Goal: Obtain resource: Download file/media

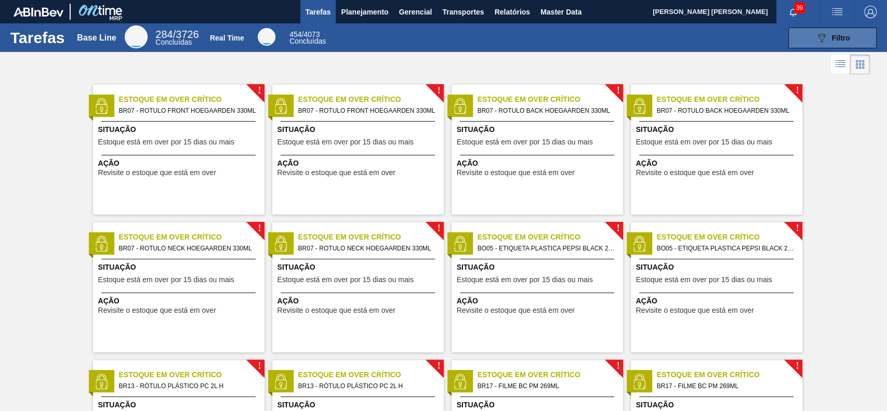
click at [802, 42] on button "089F7B8B-B2A5-4AFE-B5C0-19BA573D28AC Filtro" at bounding box center [832, 38] width 88 height 21
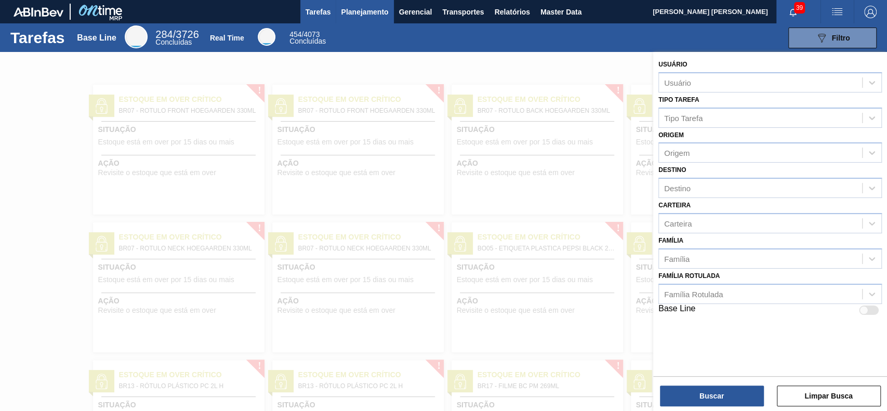
click at [382, 9] on span "Planejamento" at bounding box center [364, 12] width 47 height 12
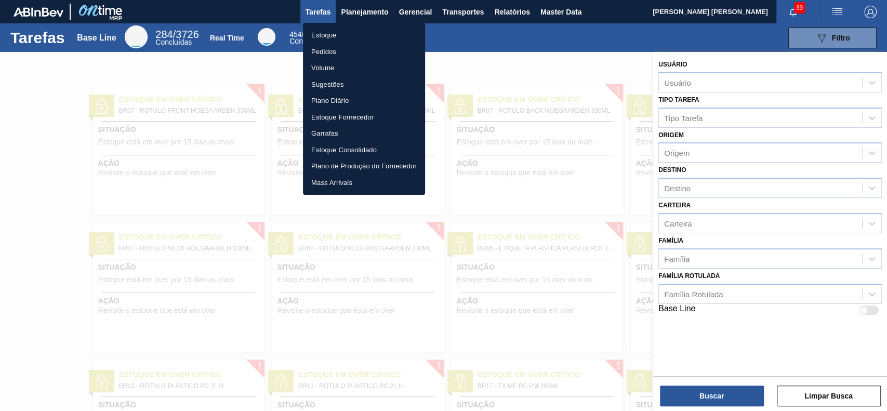
click at [344, 30] on li "Estoque" at bounding box center [364, 35] width 122 height 17
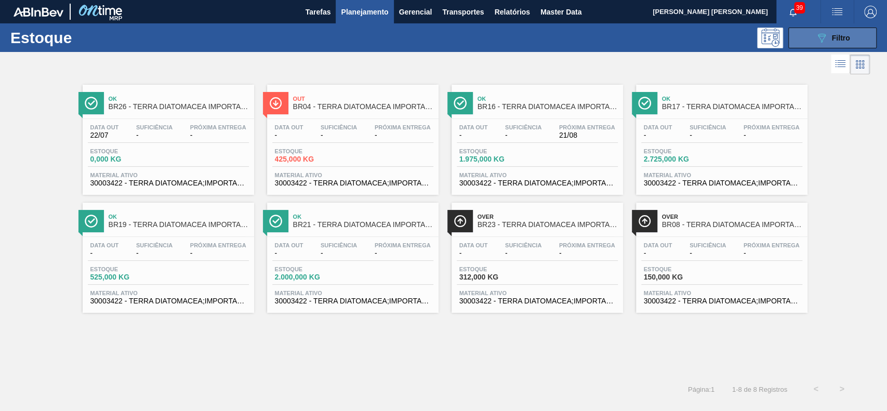
click at [802, 34] on button "089F7B8B-B2A5-4AFE-B5C0-19BA573D28AC Filtro" at bounding box center [832, 38] width 88 height 21
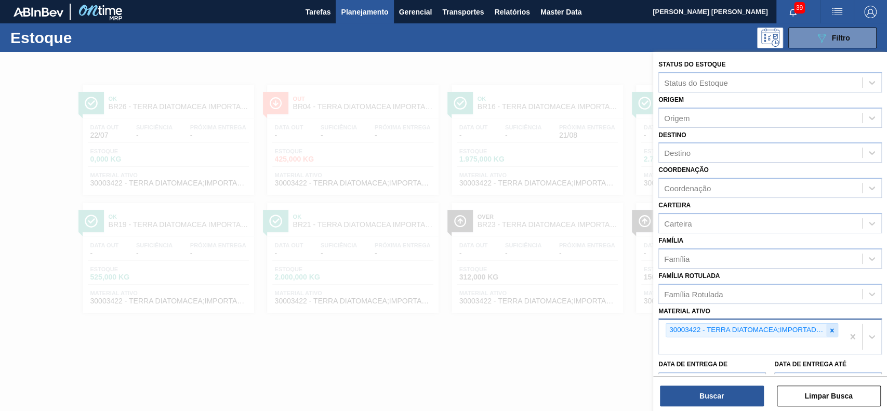
click at [832, 334] on div at bounding box center [831, 330] width 11 height 13
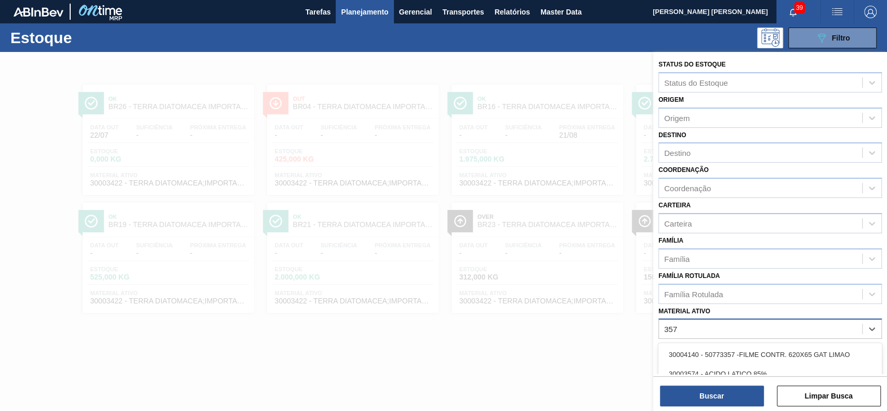
type ativo "3577"
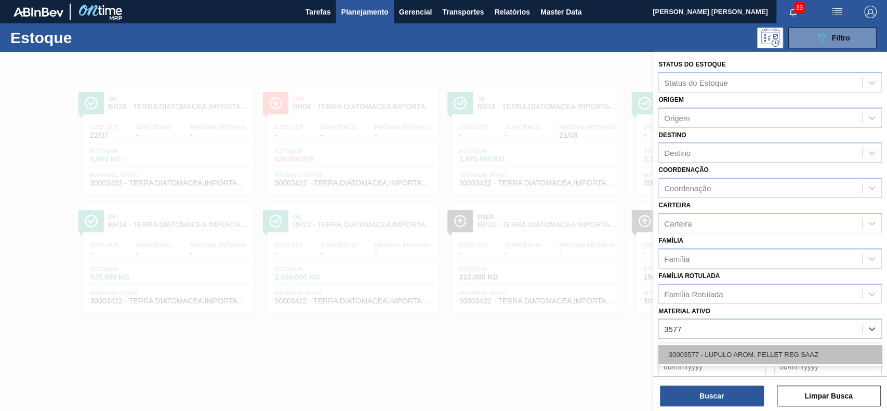
click at [819, 351] on div "30003577 - LUPULO AROM. PELLET REG SAAZ" at bounding box center [769, 354] width 223 height 19
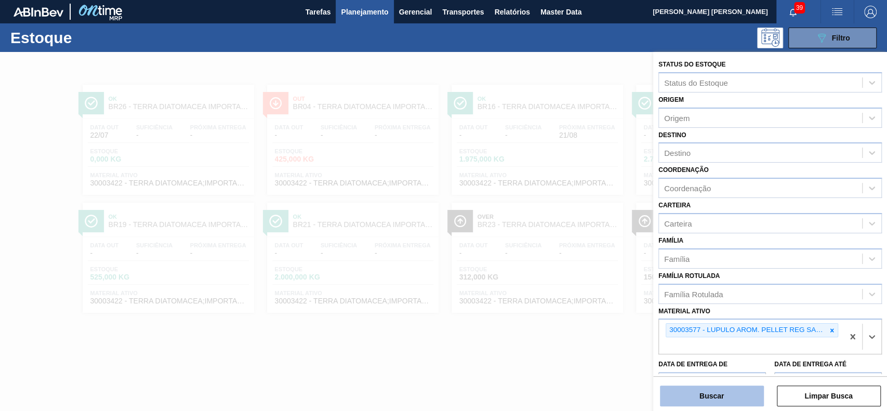
click at [714, 398] on button "Buscar" at bounding box center [712, 395] width 104 height 21
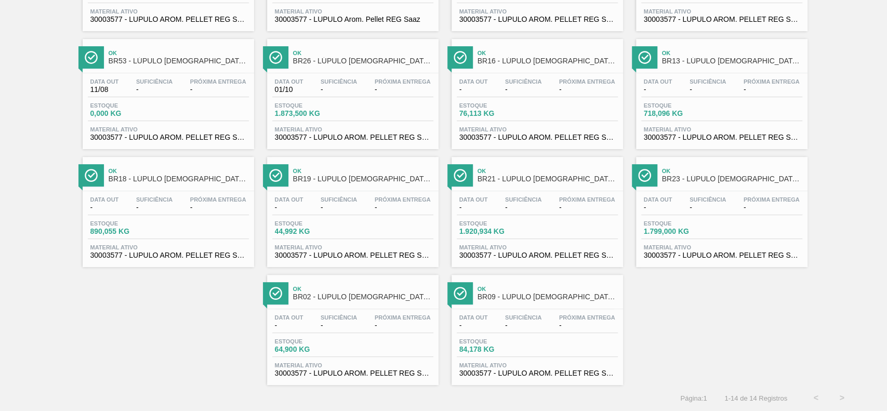
scroll to position [96, 0]
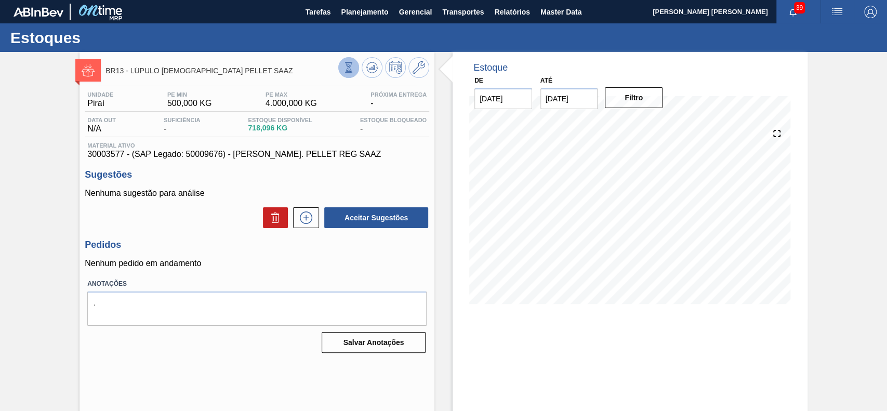
click at [350, 68] on icon at bounding box center [348, 67] width 11 height 11
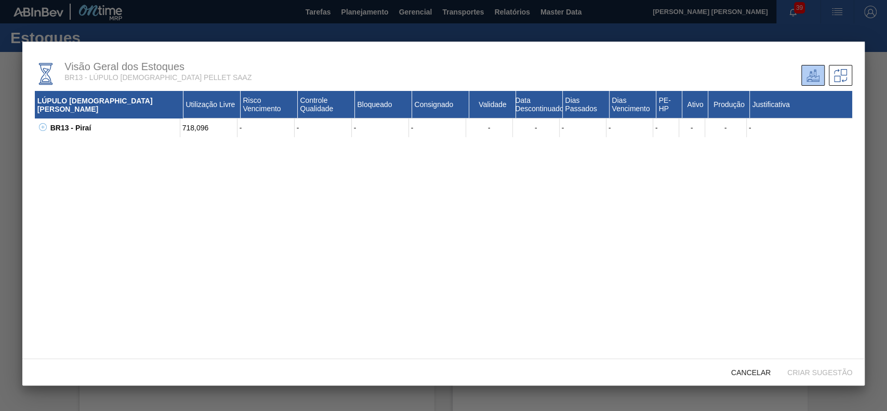
click at [39, 129] on icon at bounding box center [43, 127] width 8 height 8
click at [50, 147] on button at bounding box center [54, 146] width 10 height 10
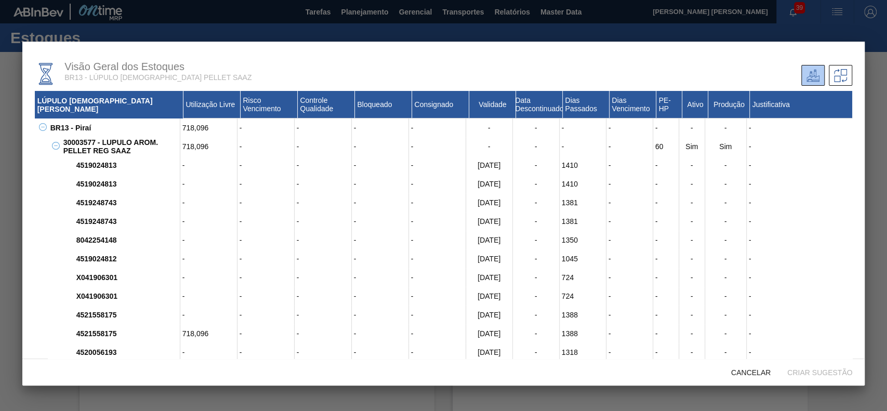
click at [51, 148] on button at bounding box center [54, 146] width 10 height 10
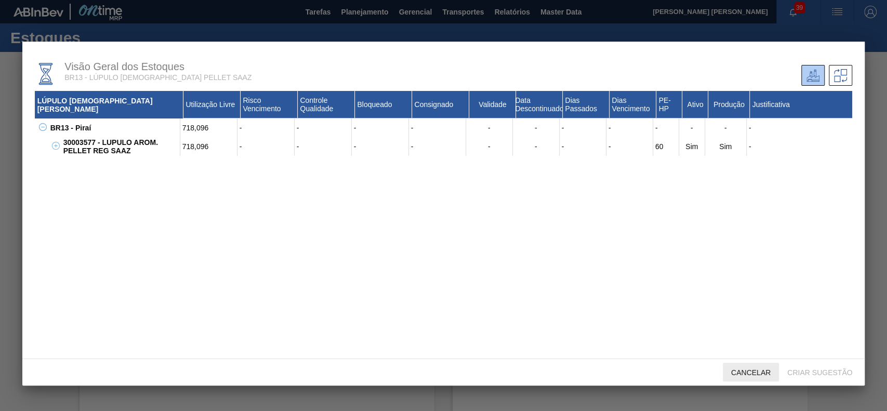
drag, startPoint x: 752, startPoint y: 372, endPoint x: 746, endPoint y: 372, distance: 6.2
click at [751, 372] on span "Cancelar" at bounding box center [750, 372] width 56 height 8
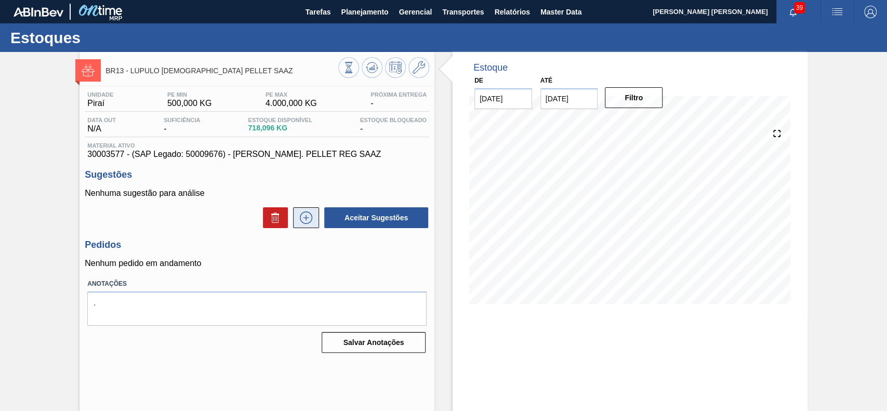
click at [302, 223] on icon at bounding box center [306, 217] width 17 height 12
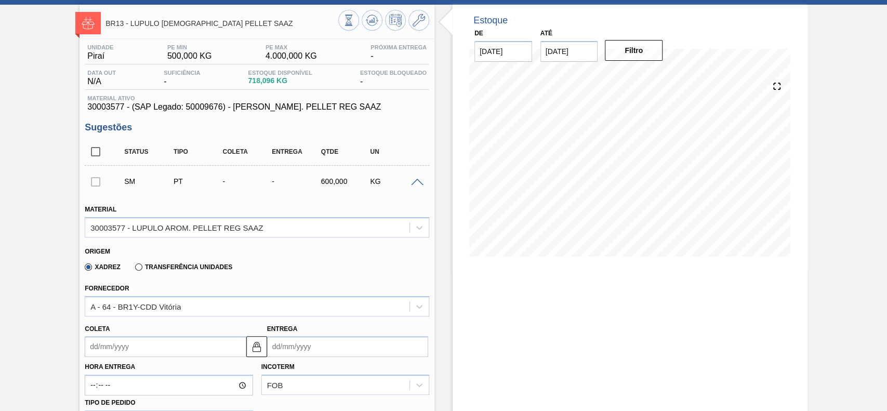
scroll to position [69, 0]
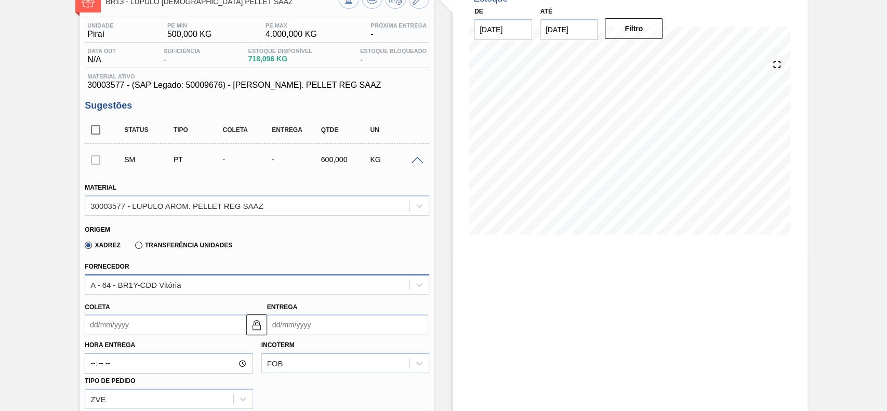
click at [207, 287] on div "A - 64 - BR1Y-CDD Vitória" at bounding box center [247, 284] width 324 height 15
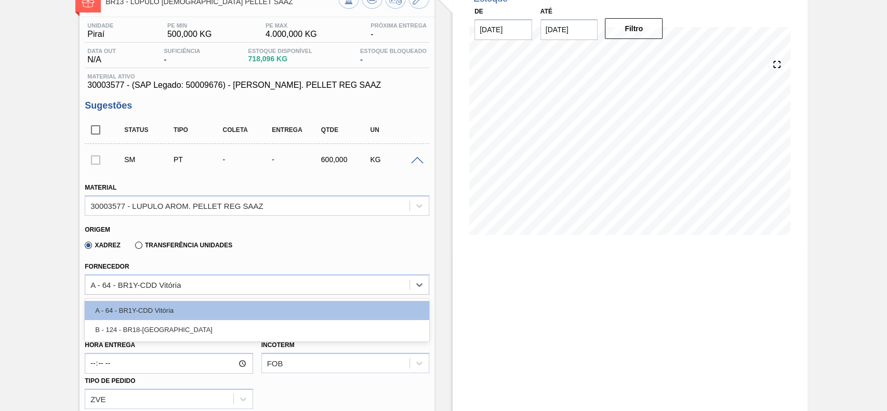
click at [311, 232] on div "Origem" at bounding box center [253, 228] width 336 height 10
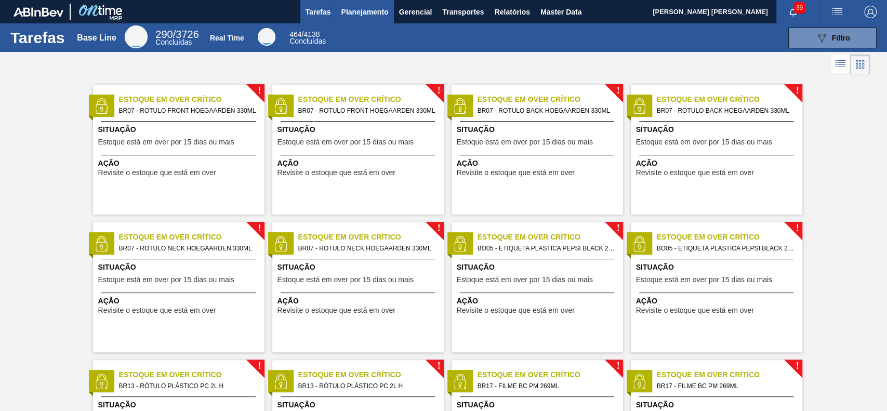
click at [358, 16] on span "Planejamento" at bounding box center [364, 12] width 47 height 12
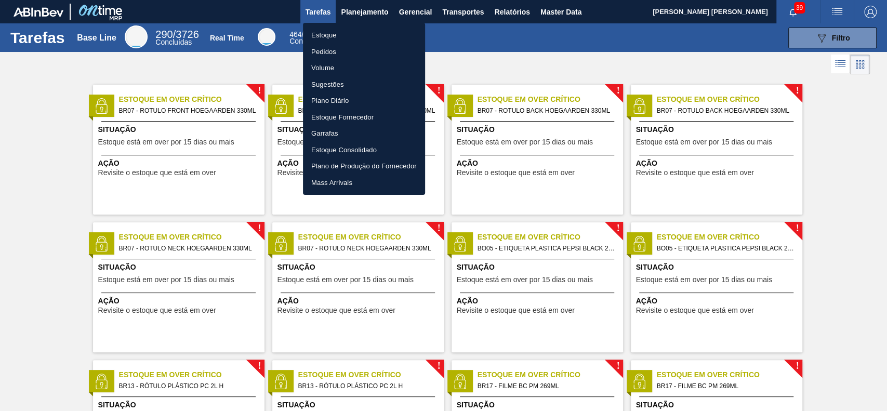
click at [338, 39] on li "Estoque" at bounding box center [364, 35] width 122 height 17
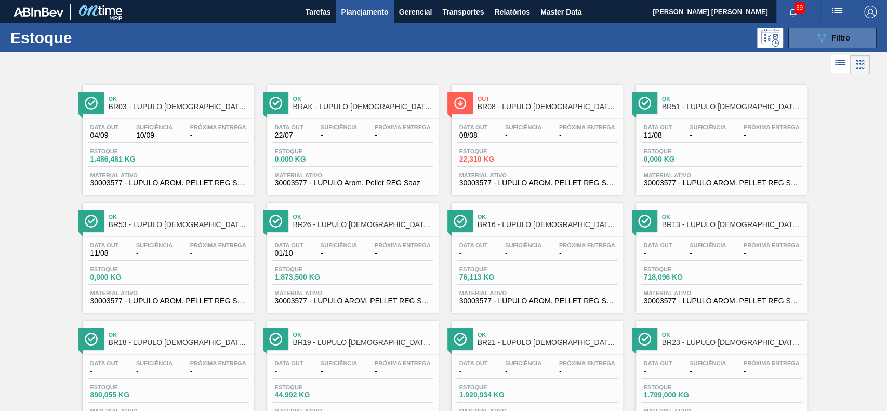
click at [812, 44] on button "089F7B8B-B2A5-4AFE-B5C0-19BA573D28AC Filtro" at bounding box center [832, 38] width 88 height 21
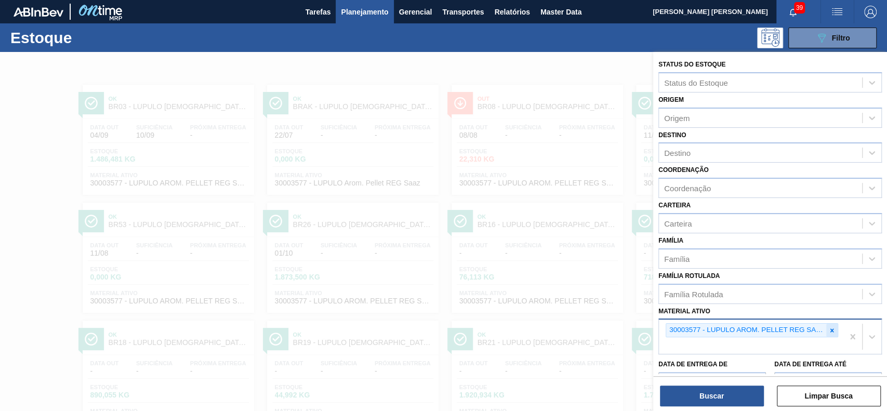
click at [832, 327] on icon at bounding box center [831, 330] width 7 height 7
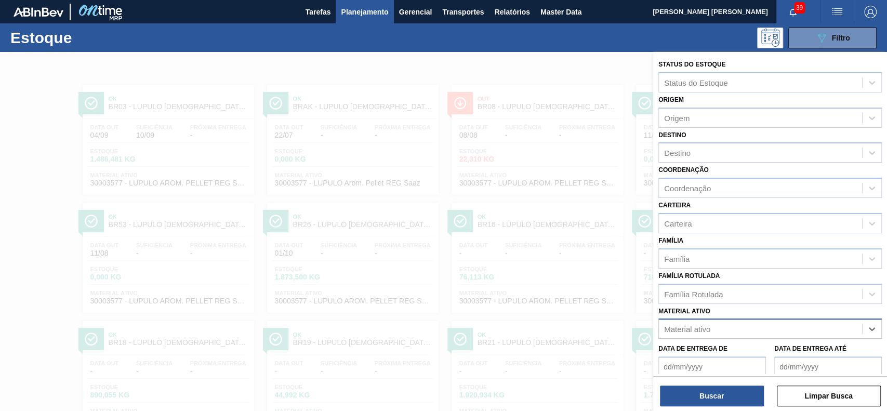
scroll to position [91, 0]
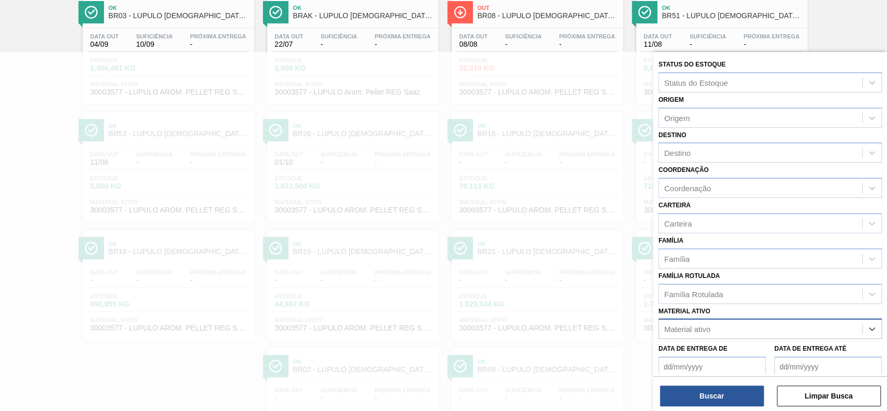
click at [769, 326] on div "Material ativo" at bounding box center [760, 329] width 203 height 15
paste ativo "30003422"
type ativo "30003422"
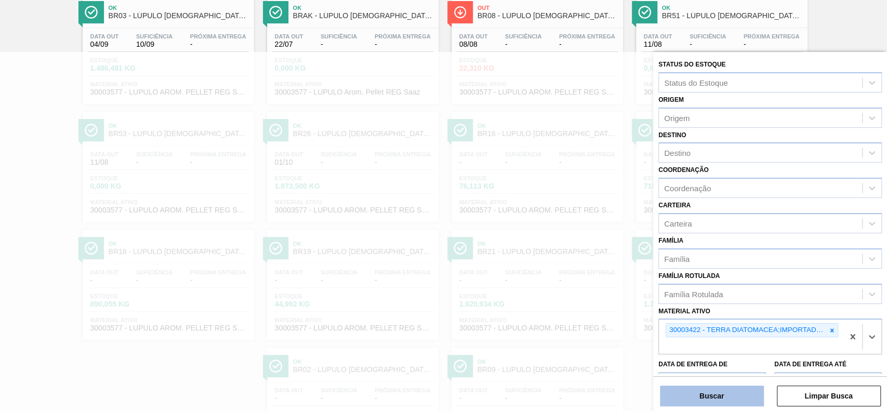
click at [706, 391] on button "Buscar" at bounding box center [712, 395] width 104 height 21
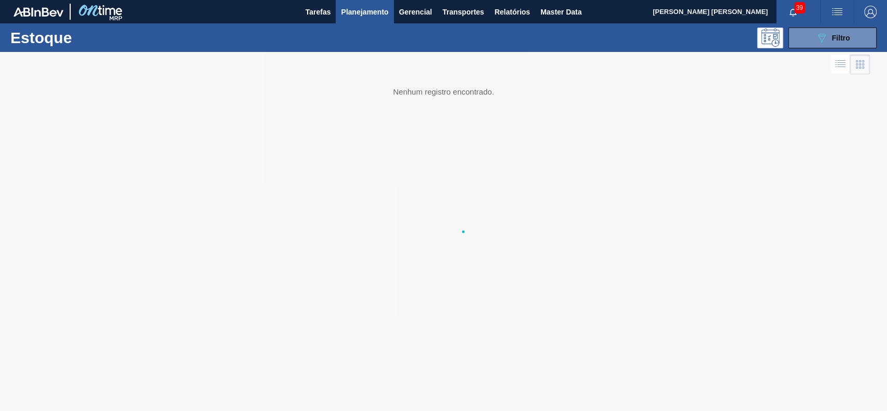
scroll to position [0, 0]
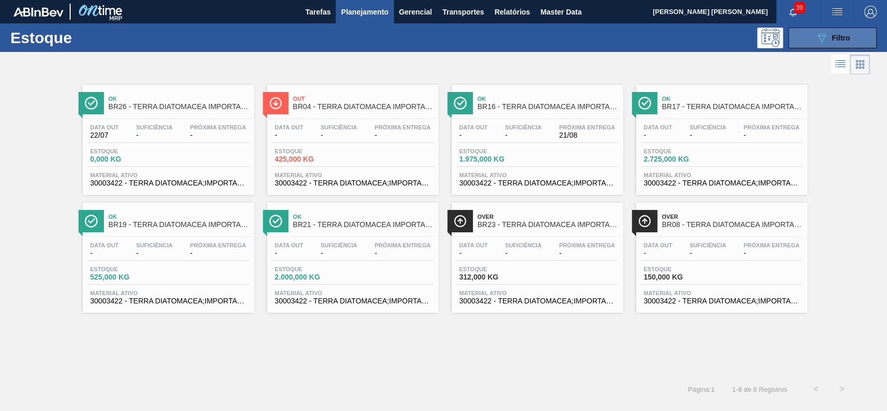
click at [803, 38] on button "089F7B8B-B2A5-4AFE-B5C0-19BA573D28AC Filtro" at bounding box center [832, 38] width 88 height 21
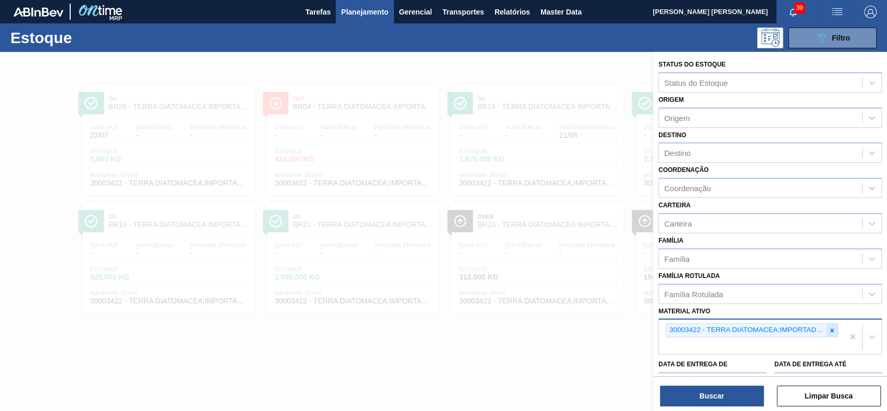
click at [831, 327] on icon at bounding box center [831, 330] width 7 height 7
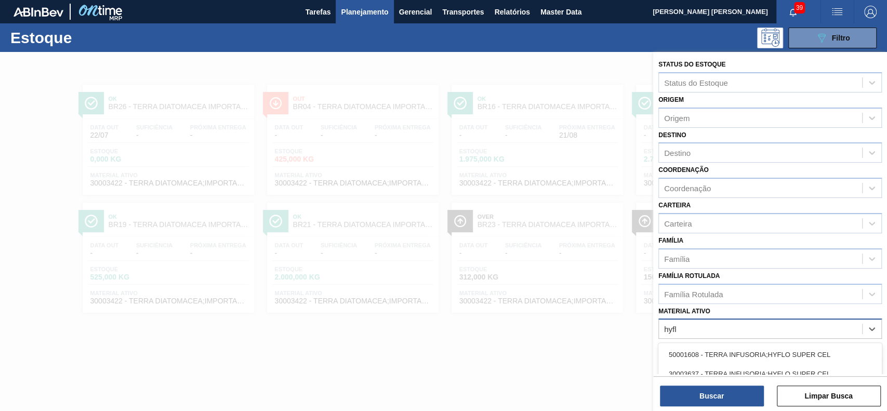
type ativo "hyflo"
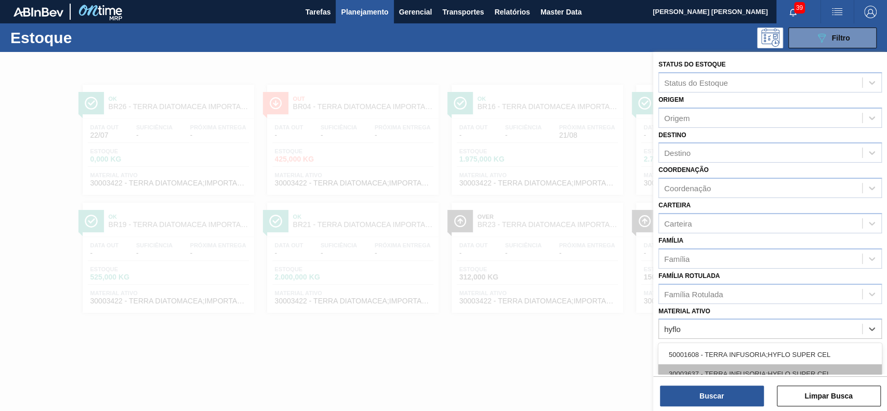
click at [797, 368] on div "30003637 - TERRA INFUSORIA;HYFLO SUPER CEL" at bounding box center [769, 373] width 223 height 19
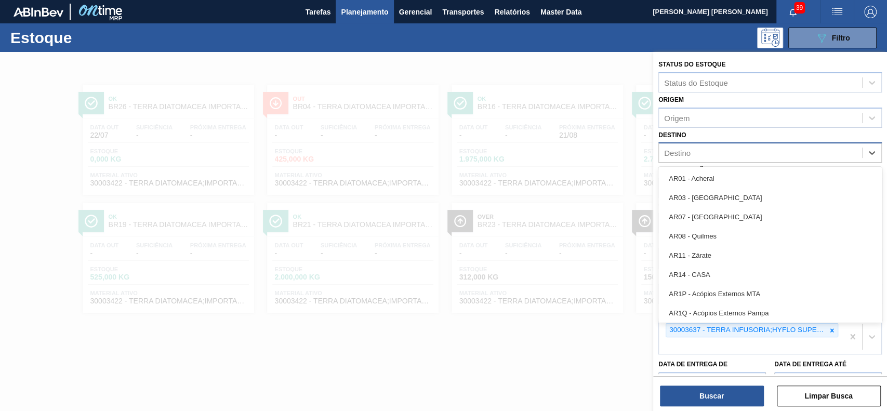
click at [712, 145] on div "Destino" at bounding box center [760, 152] width 203 height 15
type input "br21"
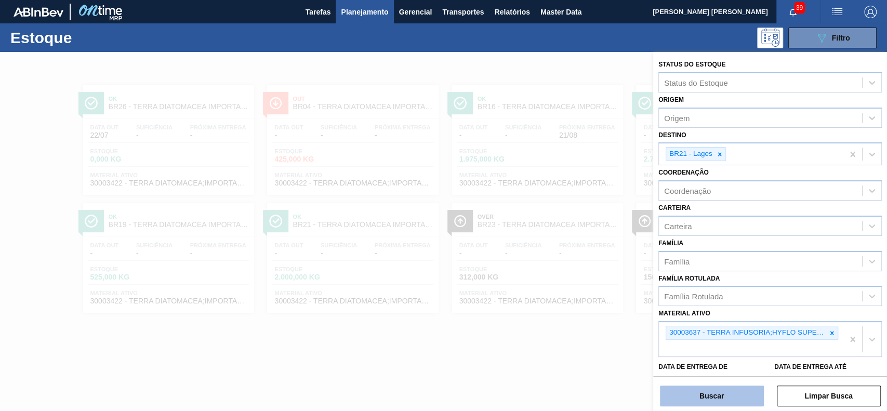
click at [730, 398] on button "Buscar" at bounding box center [712, 395] width 104 height 21
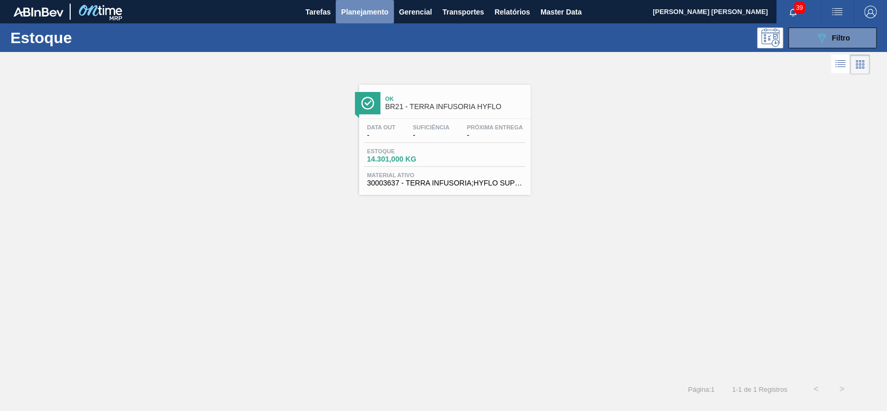
click at [386, 17] on span "Planejamento" at bounding box center [364, 12] width 47 height 12
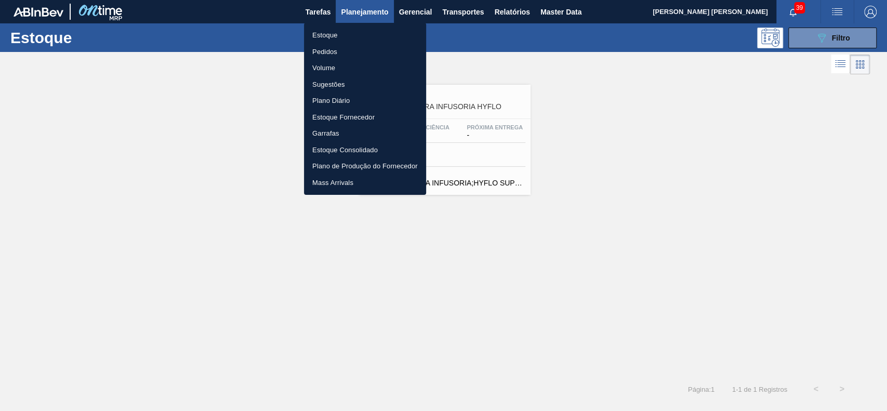
click at [461, 46] on div at bounding box center [443, 205] width 887 height 411
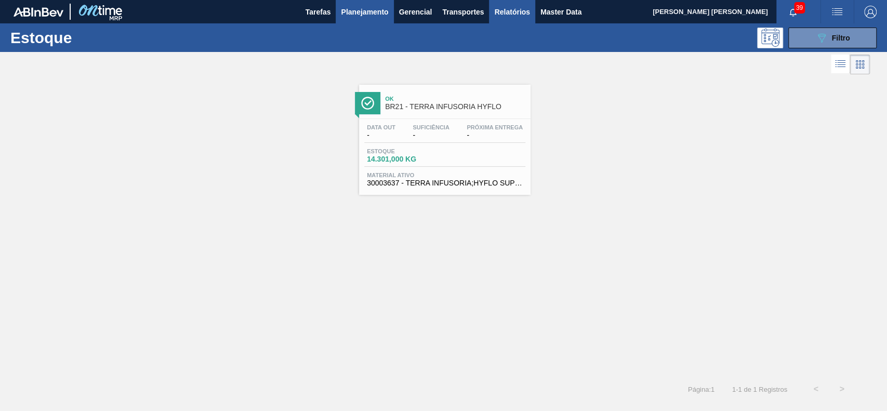
click at [497, 18] on span "Relatórios" at bounding box center [511, 12] width 35 height 12
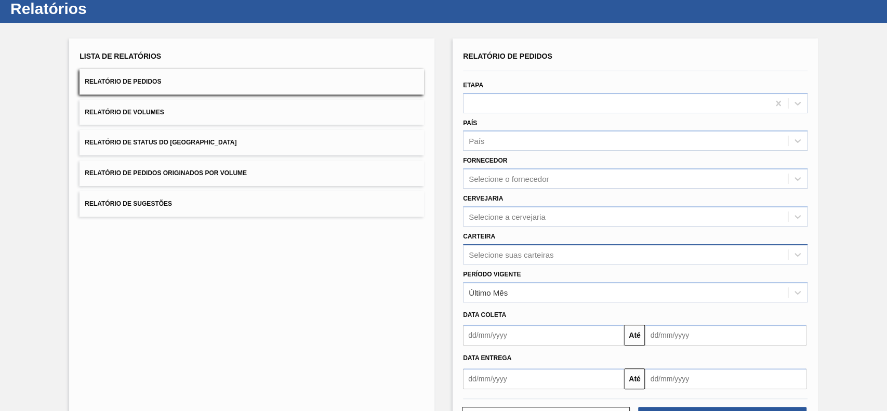
scroll to position [69, 0]
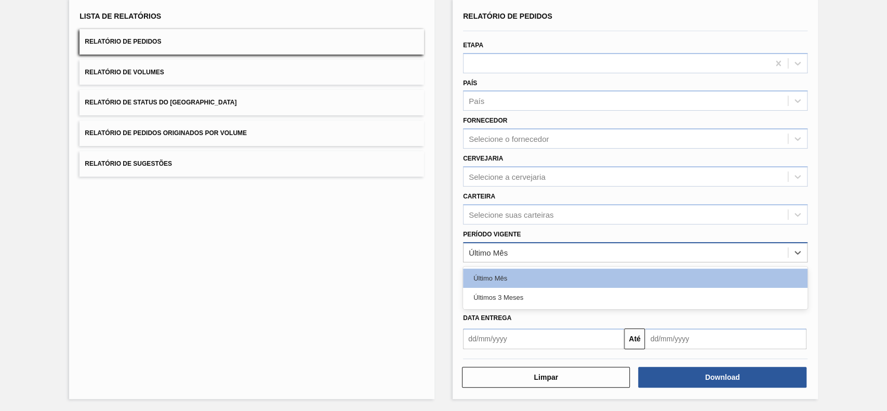
click at [512, 249] on div "Último Mês" at bounding box center [625, 252] width 324 height 15
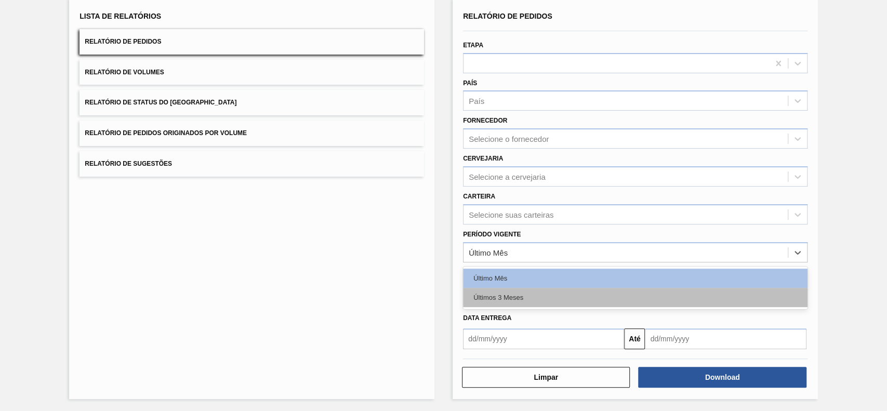
click at [503, 294] on div "Últimos 3 Meses" at bounding box center [635, 297] width 344 height 19
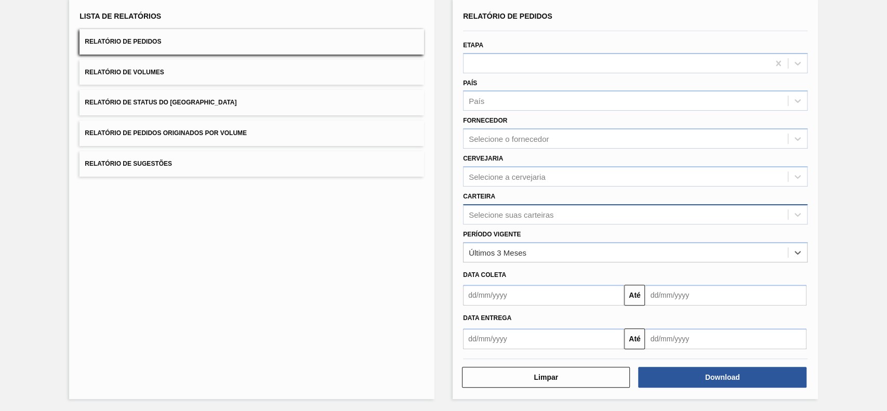
click at [528, 219] on div "Selecione suas carteiras" at bounding box center [625, 214] width 324 height 15
type input "lúpu"
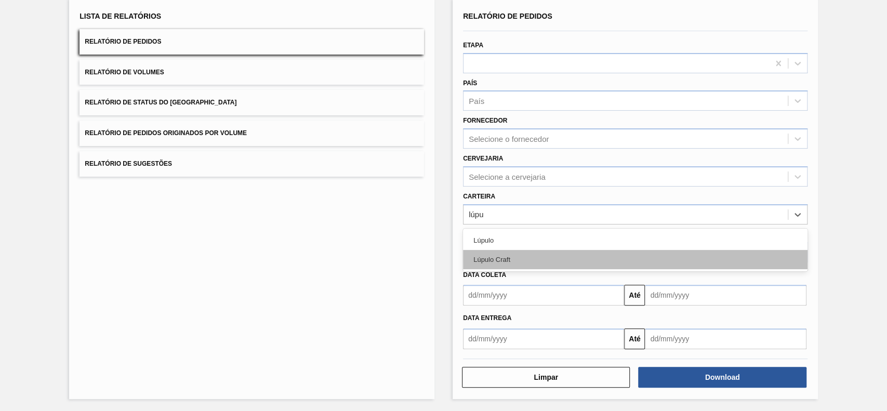
click at [510, 252] on div "Lúpulo Craft" at bounding box center [635, 259] width 344 height 19
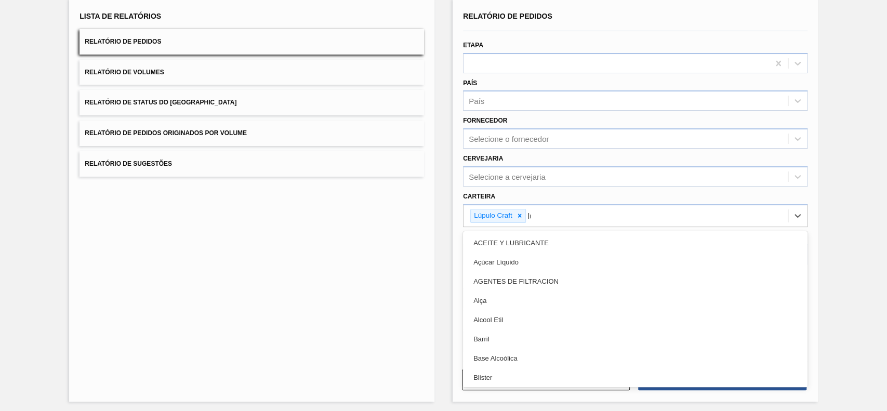
type input "lúpu"
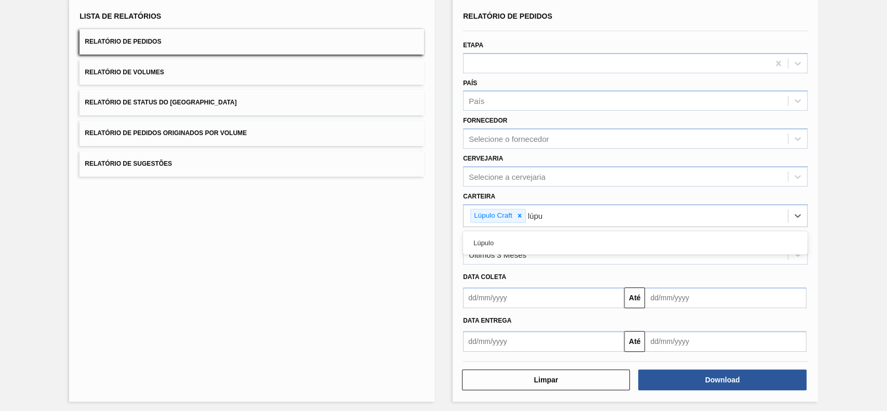
click at [511, 231] on div "Lúpulo" at bounding box center [635, 242] width 344 height 23
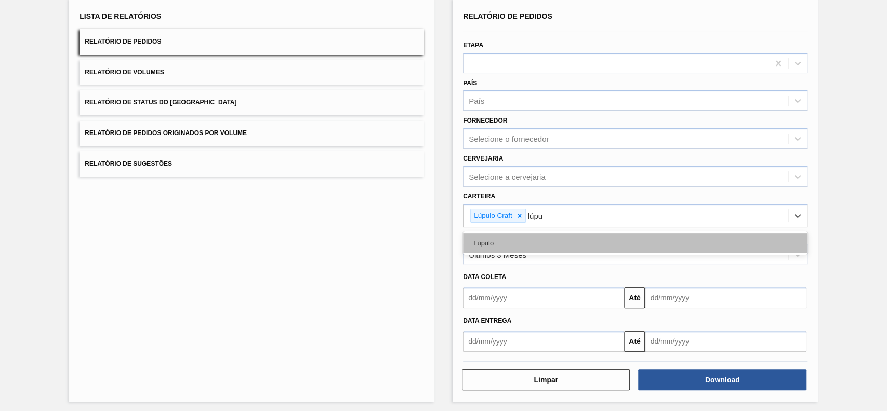
click at [511, 236] on div "Lúpulo" at bounding box center [635, 242] width 344 height 19
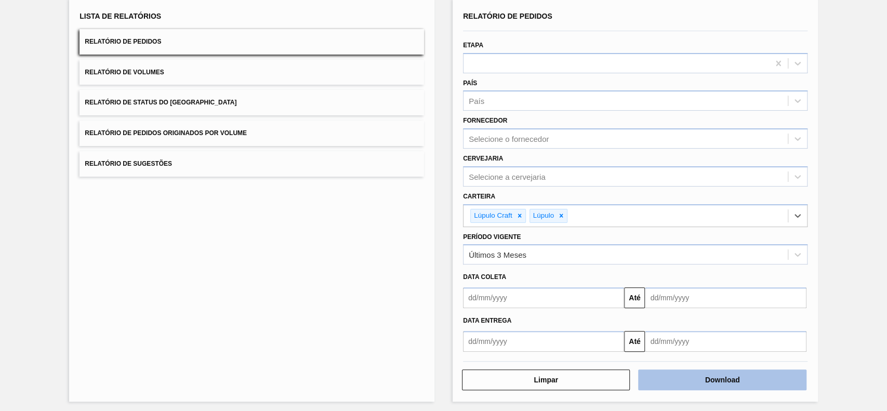
click at [713, 382] on button "Download" at bounding box center [722, 379] width 168 height 21
click at [247, 100] on button "Relatório de Status do Estoque" at bounding box center [251, 102] width 344 height 25
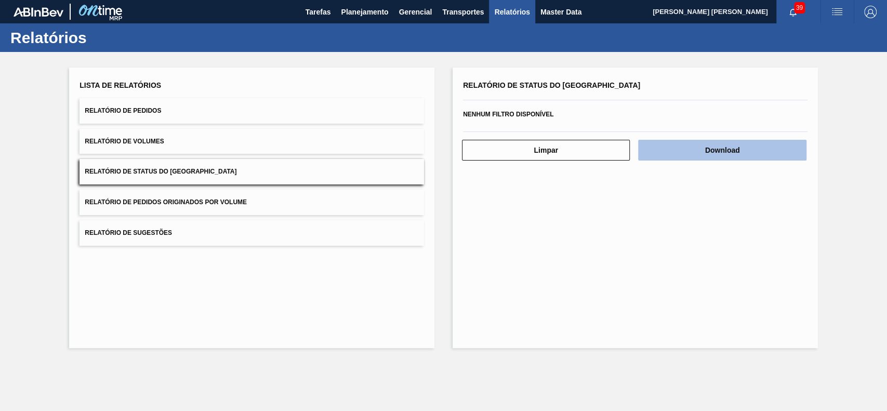
click at [701, 155] on button "Download" at bounding box center [722, 150] width 168 height 21
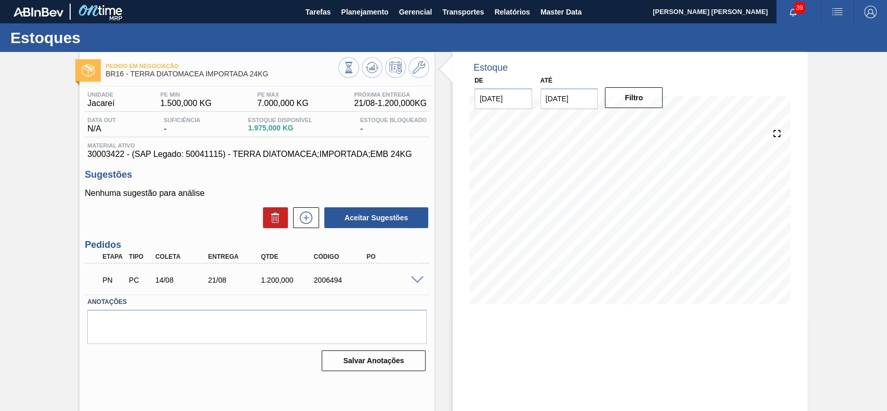
click at [418, 280] on span at bounding box center [417, 280] width 12 height 8
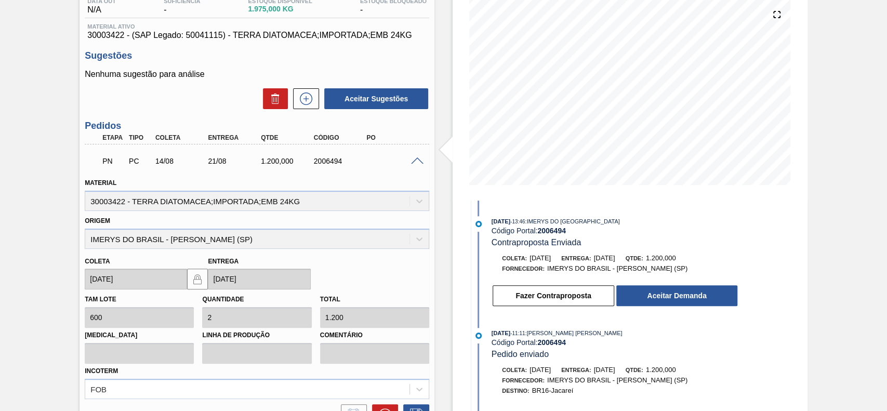
scroll to position [138, 0]
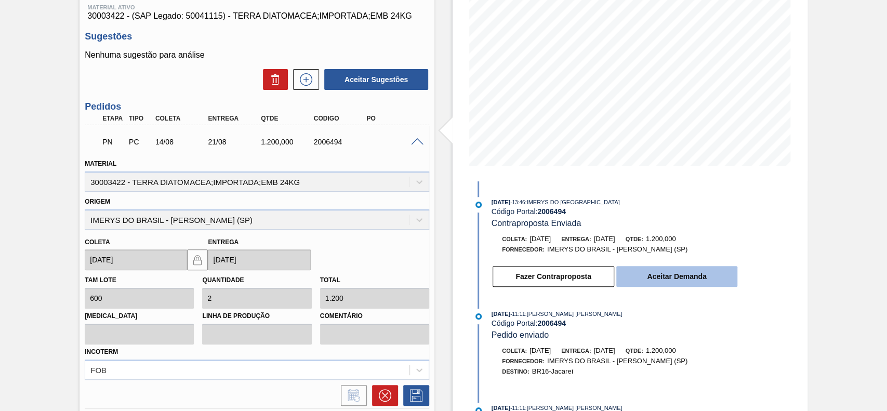
click at [694, 277] on button "Aceitar Demanda" at bounding box center [676, 276] width 121 height 21
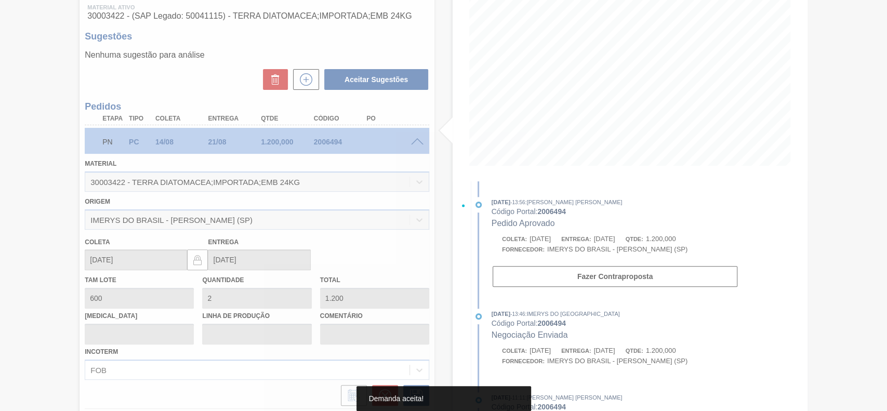
type input "18/08/2025"
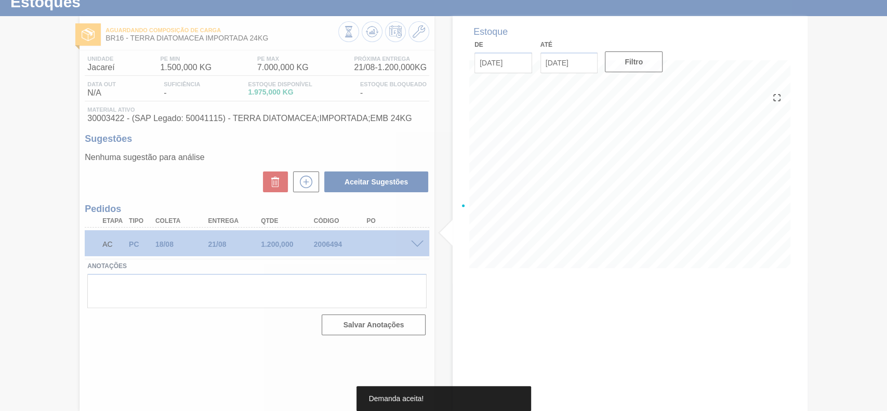
scroll to position [36, 0]
